Goal: Task Accomplishment & Management: Manage account settings

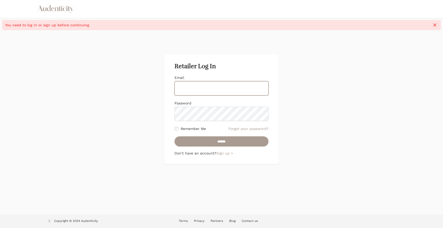
type input "**********"
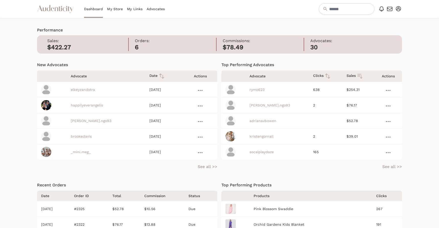
click at [387, 89] on link at bounding box center [388, 90] width 7 height 6
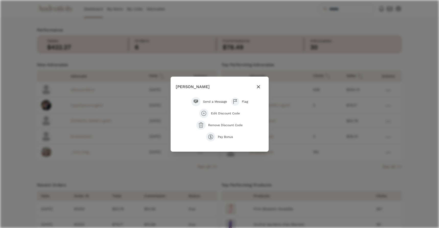
click at [258, 88] on icon "button" at bounding box center [258, 87] width 6 height 6
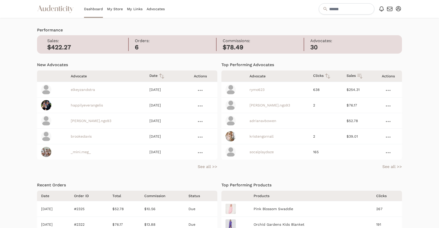
click at [199, 89] on link at bounding box center [200, 90] width 7 height 6
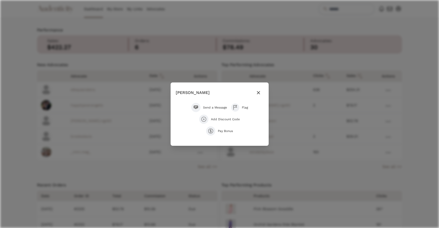
click at [215, 119] on span "Add Discount Code" at bounding box center [225, 119] width 29 height 4
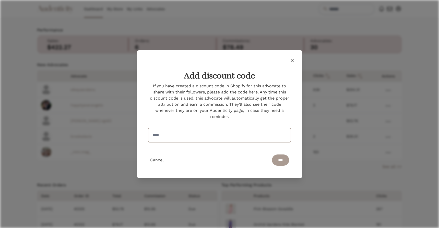
click at [189, 134] on input "text" at bounding box center [219, 135] width 143 height 14
type input "*******"
click at [284, 164] on input "***" at bounding box center [280, 160] width 17 height 11
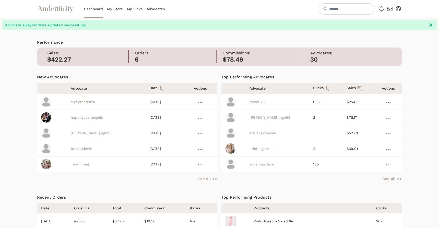
click at [387, 103] on link at bounding box center [388, 103] width 7 height 6
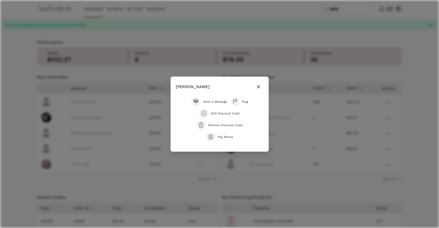
click at [233, 114] on span "Edit Discount Code" at bounding box center [225, 113] width 29 height 4
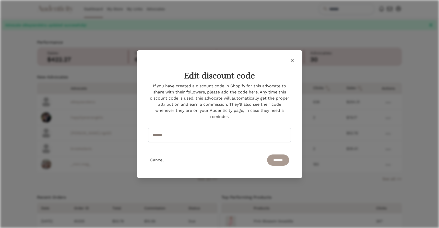
click at [293, 60] on icon "button" at bounding box center [291, 60] width 3 height 3
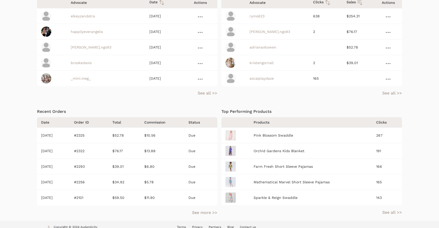
scroll to position [86, 0]
click at [201, 212] on link "See more >>" at bounding box center [204, 212] width 25 height 6
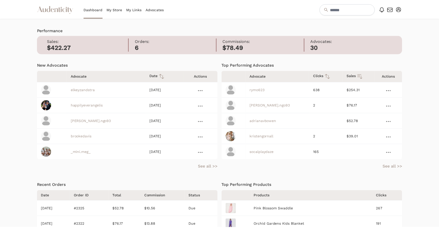
scroll to position [79, 0]
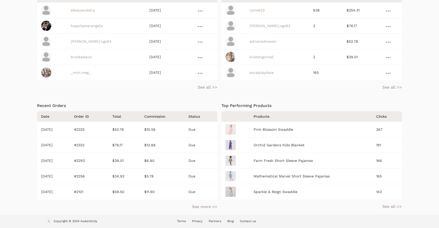
drag, startPoint x: 215, startPoint y: 207, endPoint x: 415, endPoint y: 199, distance: 200.7
click at [215, 207] on link "See more >>" at bounding box center [204, 207] width 25 height 6
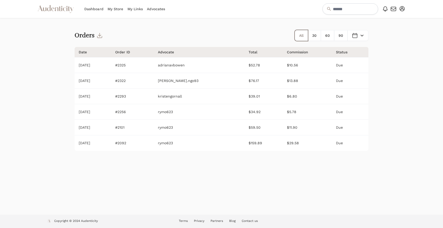
drag, startPoint x: 181, startPoint y: 95, endPoint x: 211, endPoint y: 95, distance: 30.1
click at [211, 94] on td "kristengornall" at bounding box center [199, 97] width 91 height 16
click at [211, 95] on td "kristengornall" at bounding box center [199, 97] width 91 height 16
click at [300, 98] on td "$6.80" at bounding box center [308, 97] width 47 height 16
drag, startPoint x: 210, startPoint y: 99, endPoint x: 181, endPoint y: 97, distance: 29.2
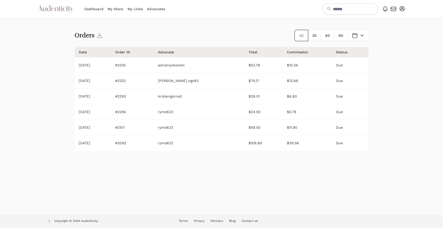
click at [181, 97] on td "kristengornall" at bounding box center [199, 97] width 91 height 16
click at [225, 94] on td "kristengornall" at bounding box center [199, 97] width 91 height 16
drag, startPoint x: 151, startPoint y: 95, endPoint x: 148, endPoint y: 98, distance: 4.9
click at [142, 97] on td "#2293" at bounding box center [132, 97] width 43 height 16
copy td "2293"
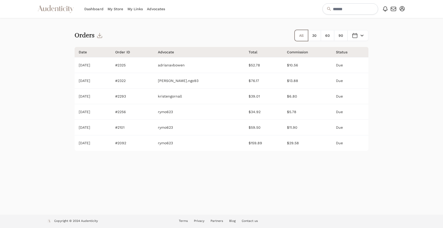
drag, startPoint x: 141, startPoint y: 111, endPoint x: 157, endPoint y: 112, distance: 15.9
click at [154, 112] on td "#2256" at bounding box center [132, 112] width 43 height 16
copy td "2256"
click at [151, 82] on td "#2322" at bounding box center [132, 81] width 43 height 16
drag, startPoint x: 140, startPoint y: 80, endPoint x: 152, endPoint y: 80, distance: 11.8
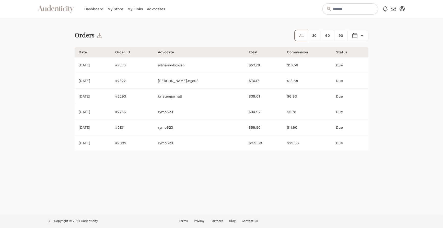
click at [151, 80] on td "#2322" at bounding box center [132, 81] width 43 height 16
copy td "2322"
click at [182, 68] on td "adrianavbowen" at bounding box center [199, 65] width 91 height 16
click at [154, 65] on td "#2325" at bounding box center [132, 65] width 43 height 16
drag, startPoint x: 214, startPoint y: 67, endPoint x: 210, endPoint y: 66, distance: 3.9
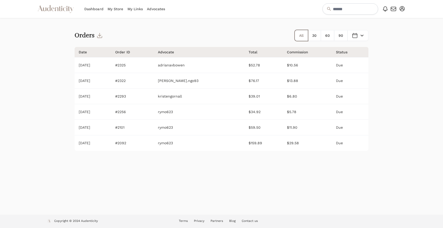
click at [210, 66] on td "adrianavbowen" at bounding box center [199, 65] width 91 height 16
drag, startPoint x: 150, startPoint y: 64, endPoint x: 164, endPoint y: 63, distance: 13.9
click at [142, 66] on td "#2325" at bounding box center [132, 65] width 43 height 16
copy td "2325"
click at [381, 96] on div at bounding box center [388, 116] width 33 height 197
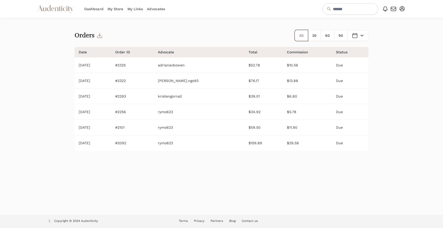
click at [153, 10] on link "Advocates" at bounding box center [156, 9] width 18 height 18
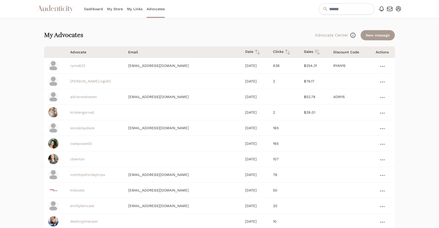
click at [381, 66] on icon at bounding box center [382, 66] width 5 height 1
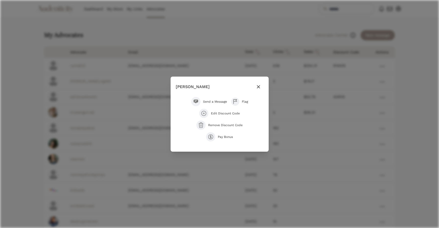
click at [260, 85] on icon "button" at bounding box center [258, 87] width 6 height 6
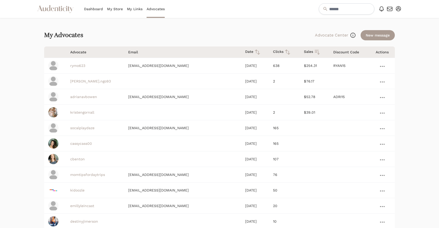
click at [88, 11] on link "Dashboard" at bounding box center [93, 9] width 19 height 18
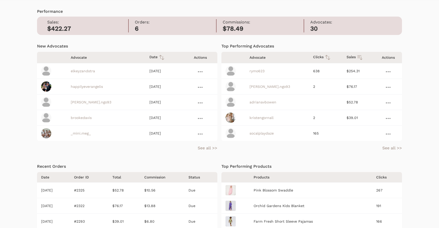
scroll to position [37, 0]
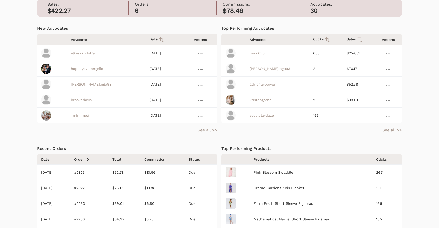
click at [202, 53] on link at bounding box center [200, 54] width 7 height 6
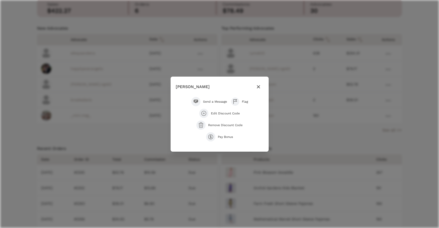
click at [258, 87] on icon "button" at bounding box center [258, 87] width 6 height 6
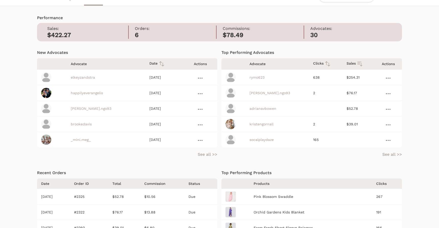
scroll to position [0, 0]
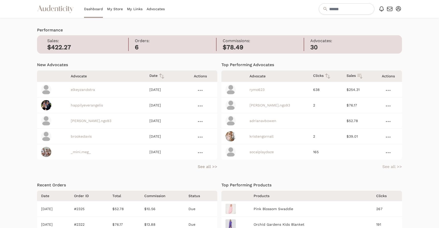
click at [388, 165] on link "See all >>" at bounding box center [392, 167] width 20 height 6
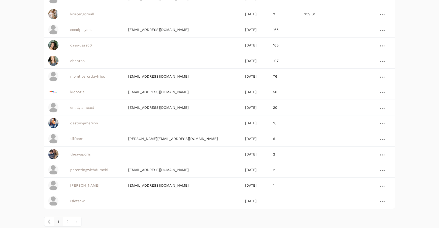
scroll to position [105, 0]
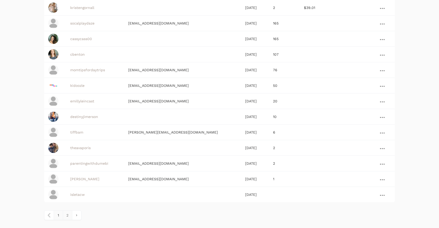
click at [72, 214] on link "2" at bounding box center [67, 215] width 9 height 9
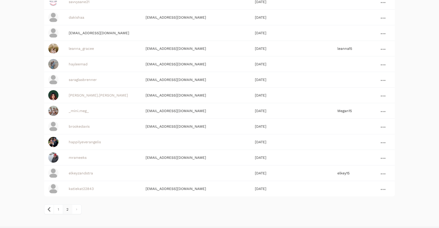
scroll to position [79, 0]
click at [58, 210] on link "1" at bounding box center [58, 209] width 9 height 9
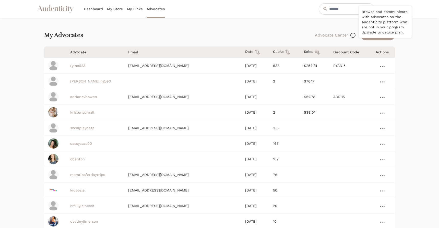
click at [351, 34] on icon at bounding box center [352, 35] width 5 height 5
click at [132, 9] on link "My Links" at bounding box center [135, 9] width 16 height 18
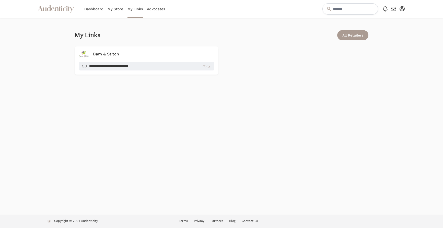
drag, startPoint x: 110, startPoint y: 12, endPoint x: 101, endPoint y: 10, distance: 9.2
click at [101, 10] on link "Dashboard" at bounding box center [93, 9] width 19 height 18
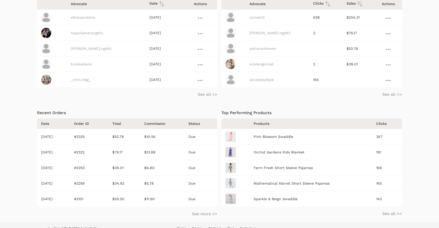
scroll to position [79, 0]
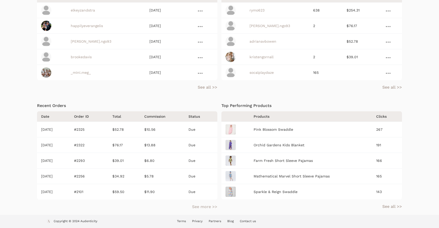
click at [202, 205] on link "See more >>" at bounding box center [204, 207] width 25 height 6
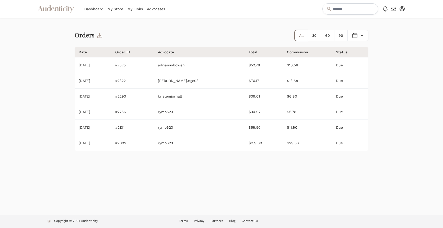
click at [399, 8] on button "Open user menu" at bounding box center [401, 8] width 7 height 7
click at [339, 23] on div "Orders All 30 60 90 Open Messages menu Between and ******* ******** ***** *****…" at bounding box center [222, 116] width 294 height 197
click at [400, 6] on icon "button" at bounding box center [401, 8] width 5 height 5
click at [390, 36] on link "FAQs" at bounding box center [385, 35] width 41 height 9
click at [342, 66] on td "Due" at bounding box center [350, 65] width 37 height 16
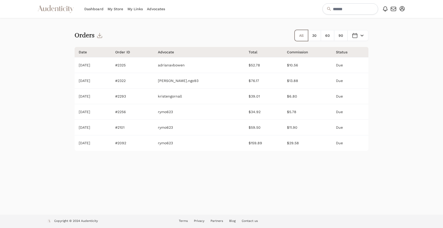
click at [99, 9] on link "Dashboard" at bounding box center [93, 9] width 19 height 18
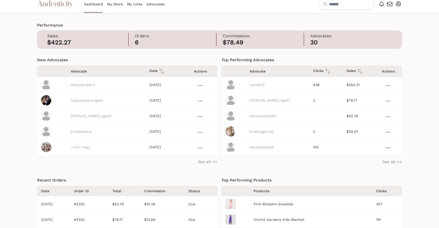
scroll to position [5, 0]
click at [388, 85] on icon at bounding box center [388, 85] width 5 height 1
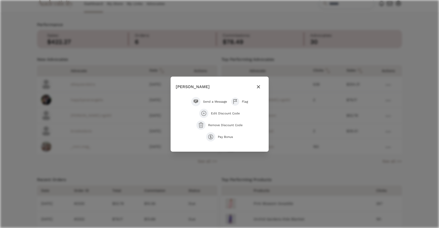
click at [258, 88] on icon "button" at bounding box center [258, 87] width 6 height 6
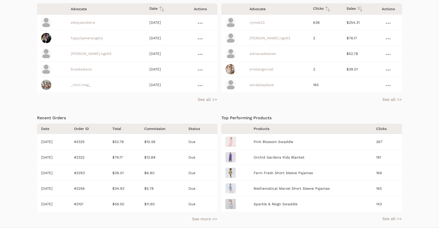
scroll to position [79, 0]
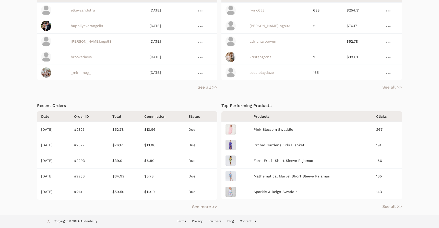
click at [393, 86] on link "See all >>" at bounding box center [392, 87] width 20 height 6
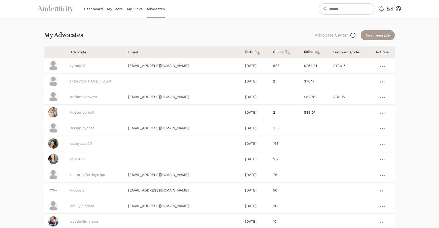
click at [381, 65] on link at bounding box center [382, 66] width 7 height 6
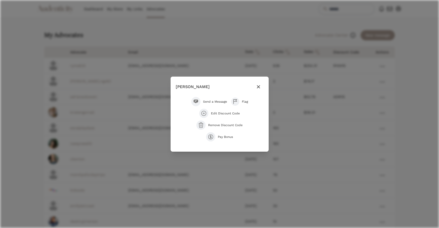
click at [219, 136] on span "Pay Bonus" at bounding box center [225, 137] width 15 height 4
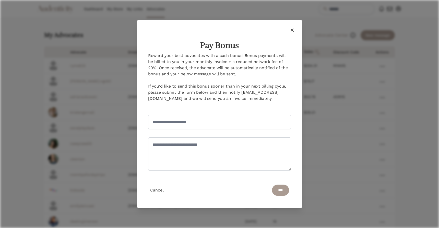
drag, startPoint x: 149, startPoint y: 53, endPoint x: 266, endPoint y: 74, distance: 119.1
click at [266, 74] on p "Reward your best advocates with a cash bonus! Bonus payments will be billed to …" at bounding box center [219, 77] width 143 height 49
click at [293, 29] on icon "button" at bounding box center [292, 30] width 6 height 6
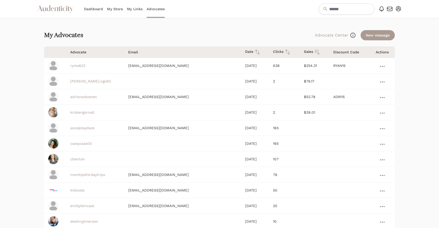
click at [388, 9] on icon "button" at bounding box center [390, 9] width 6 height 6
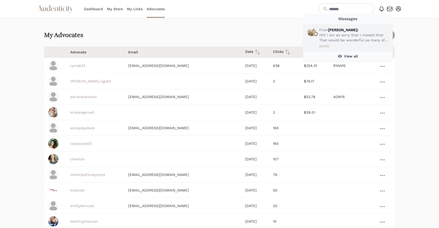
click at [345, 46] on div "[DATE]" at bounding box center [355, 46] width 72 height 4
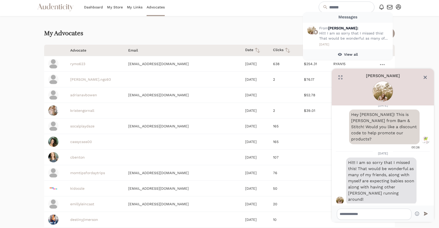
scroll to position [2, 0]
click at [427, 79] on icon "Close" at bounding box center [425, 77] width 3 height 3
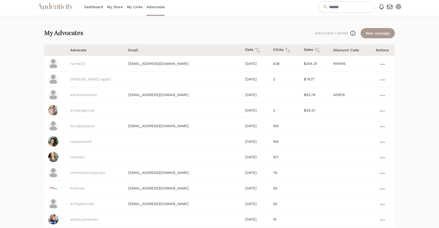
click at [380, 8] on icon at bounding box center [382, 7] width 4 height 5
click at [397, 15] on div "Audenticity Logo Dashboard My Store My Links Advocates Open Notifications menu …" at bounding box center [219, 7] width 365 height 18
click at [400, 8] on icon "button" at bounding box center [398, 6] width 5 height 5
click at [390, 18] on link "Settings" at bounding box center [381, 15] width 41 height 9
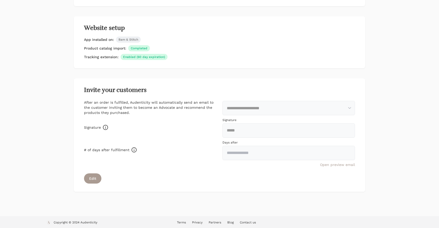
scroll to position [161, 0]
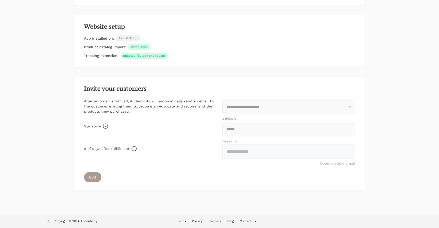
click at [347, 164] on link "Open preview email" at bounding box center [337, 163] width 35 height 4
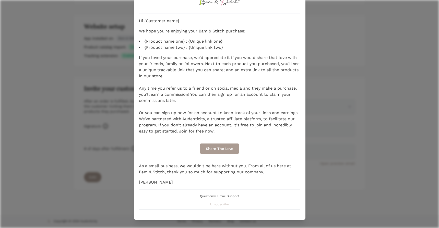
scroll to position [0, 0]
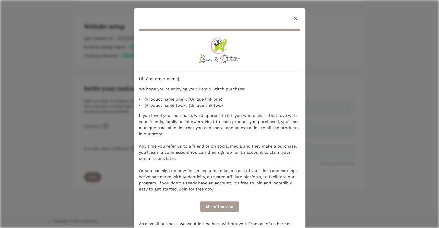
click at [293, 16] on icon "button" at bounding box center [295, 18] width 6 height 6
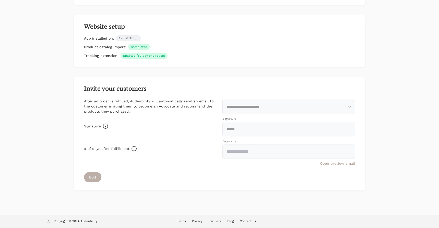
click at [98, 177] on button "Edit" at bounding box center [92, 177] width 17 height 10
click at [227, 127] on input "*****" at bounding box center [288, 129] width 132 height 14
type input "**********"
click at [87, 178] on input "****" at bounding box center [92, 177] width 16 height 10
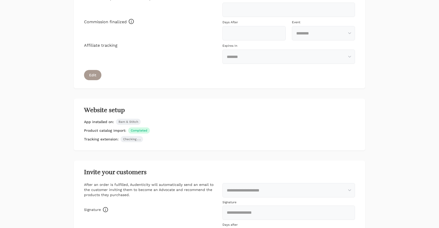
scroll to position [173, 0]
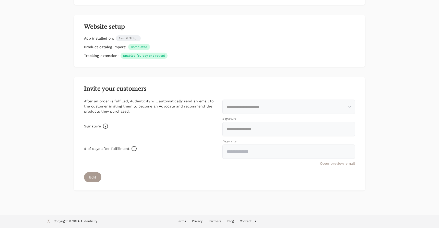
click at [334, 161] on div "Open preview email" at bounding box center [219, 163] width 271 height 5
click at [335, 162] on link "Open preview email" at bounding box center [337, 163] width 35 height 4
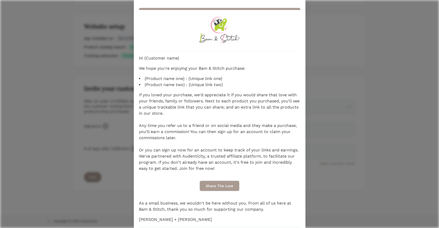
scroll to position [0, 0]
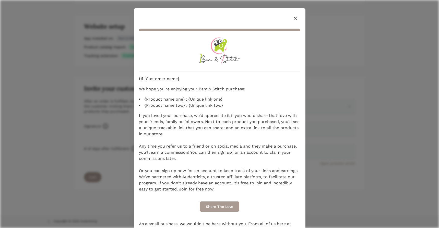
drag, startPoint x: 294, startPoint y: 17, endPoint x: 299, endPoint y: 18, distance: 4.6
click at [294, 18] on icon "button" at bounding box center [294, 18] width 3 height 3
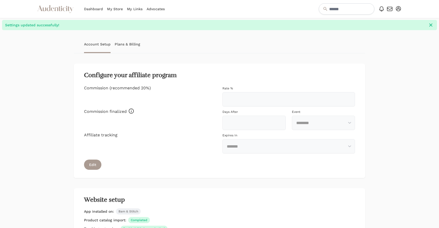
click at [122, 42] on link "Plans & Billing" at bounding box center [128, 44] width 26 height 18
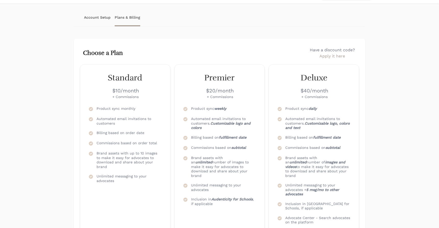
scroll to position [15, 0]
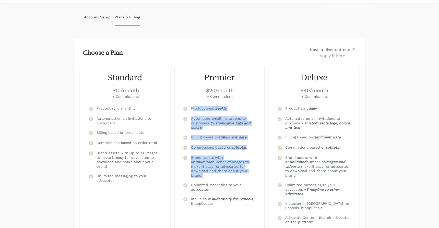
drag, startPoint x: 191, startPoint y: 111, endPoint x: 254, endPoint y: 175, distance: 89.6
click at [254, 175] on ul "Check icon Product sync weekly Check icon Automated email invitations to custom…" at bounding box center [220, 156] width 74 height 100
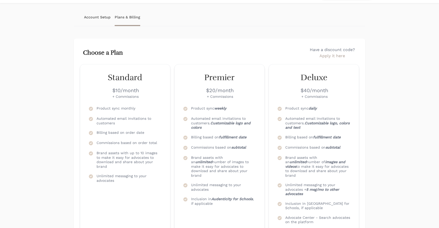
click at [254, 175] on ul "Check icon Product sync weekly Check icon Automated email invitations to custom…" at bounding box center [220, 156] width 74 height 100
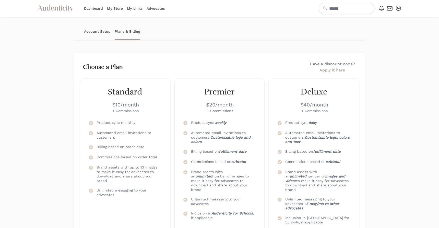
scroll to position [0, 0]
click at [106, 32] on link "Account Setup" at bounding box center [97, 32] width 27 height 18
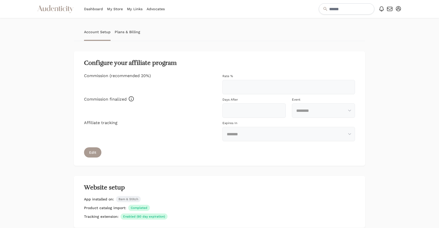
click at [388, 9] on icon "button" at bounding box center [390, 9] width 6 height 6
click at [382, 9] on icon at bounding box center [382, 9] width 6 height 6
click at [396, 7] on icon "button" at bounding box center [398, 8] width 5 height 5
click at [379, 25] on link "Landing page" at bounding box center [381, 26] width 41 height 9
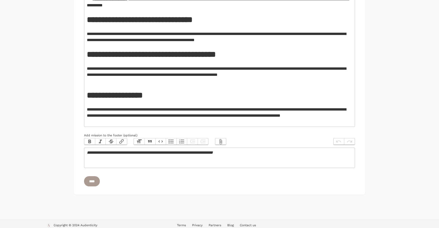
scroll to position [305, 0]
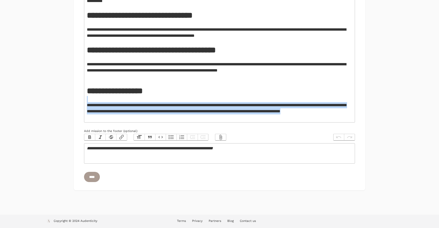
drag, startPoint x: 218, startPoint y: 90, endPoint x: 223, endPoint y: 134, distance: 44.0
click at [223, 134] on div "**********" at bounding box center [219, 15] width 271 height 297
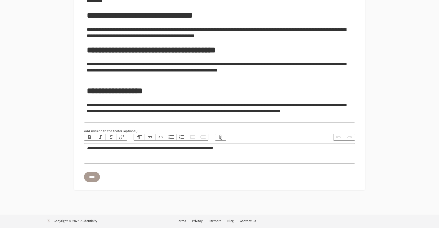
click at [228, 82] on div "**********" at bounding box center [219, 70] width 265 height 31
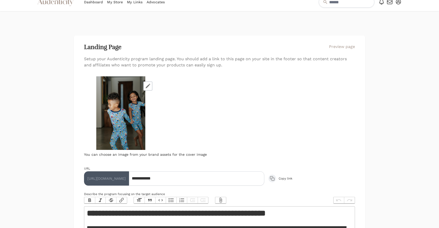
scroll to position [0, 0]
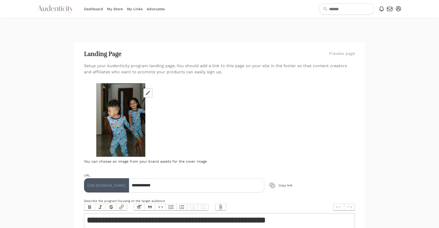
click at [118, 9] on link "My Store" at bounding box center [115, 9] width 16 height 18
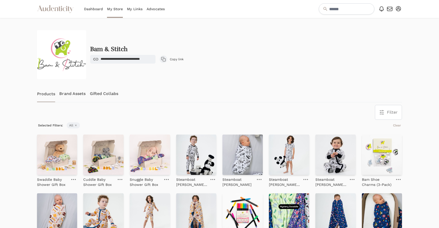
click at [98, 6] on link "Dashboard" at bounding box center [93, 9] width 19 height 18
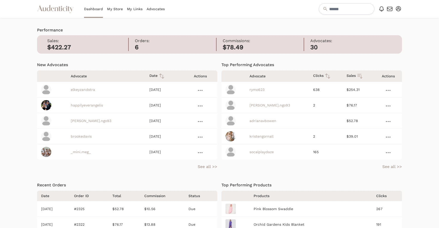
click at [405, 9] on nav "Audenticity Logo Dashboard My Store My Links Advocates Open Notifications menu …" at bounding box center [219, 9] width 439 height 18
click at [398, 9] on icon "button" at bounding box center [398, 8] width 5 height 5
click at [391, 19] on link "Settings" at bounding box center [381, 17] width 41 height 9
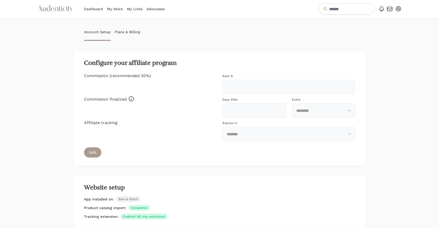
click at [389, 9] on icon "button" at bounding box center [389, 9] width 5 height 4
click at [381, 11] on icon at bounding box center [382, 9] width 6 height 6
click at [401, 10] on icon "button" at bounding box center [398, 8] width 5 height 5
click at [422, 44] on div "Account Setup Plans & Billing Configure your affiliate program Commission (reco…" at bounding box center [219, 197] width 439 height 358
click at [135, 31] on link "Plans & Billing" at bounding box center [128, 32] width 26 height 18
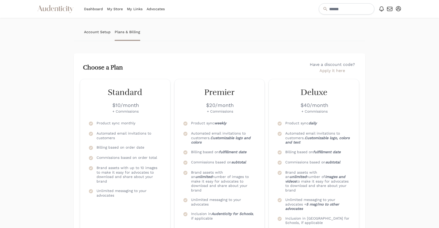
click at [397, 8] on icon "button" at bounding box center [398, 8] width 5 height 5
click at [86, 8] on link "Dashboard" at bounding box center [93, 9] width 19 height 18
